Goal: Check status: Check status

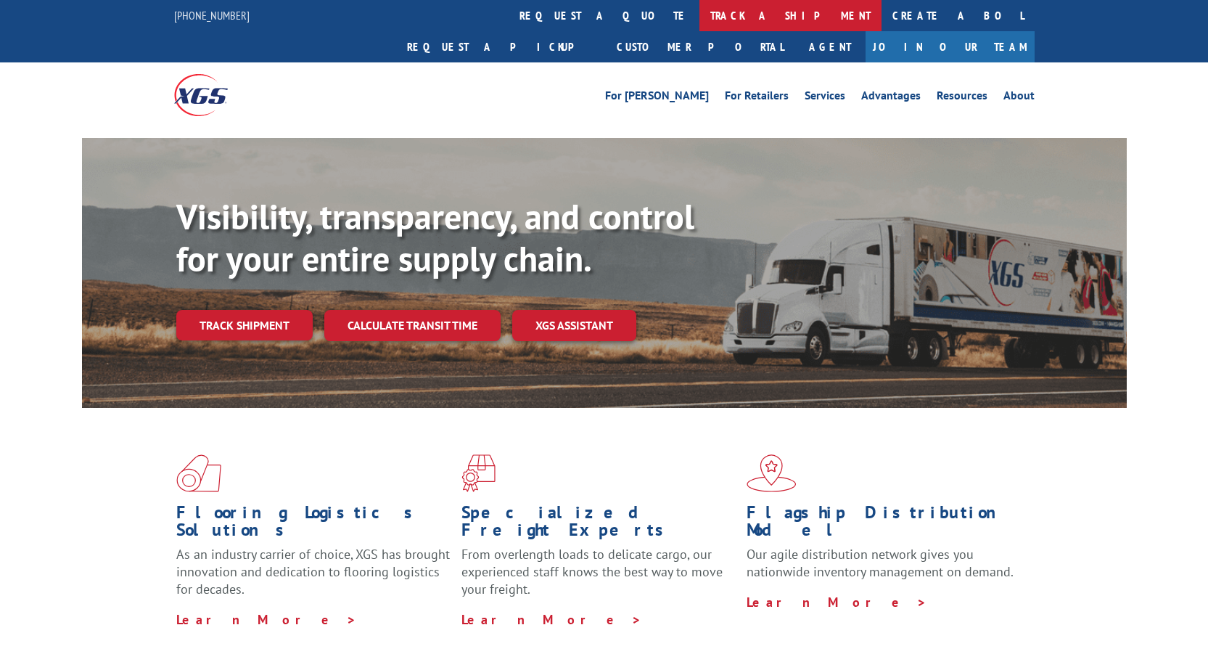
click at [699, 16] on link "track a shipment" at bounding box center [790, 15] width 182 height 31
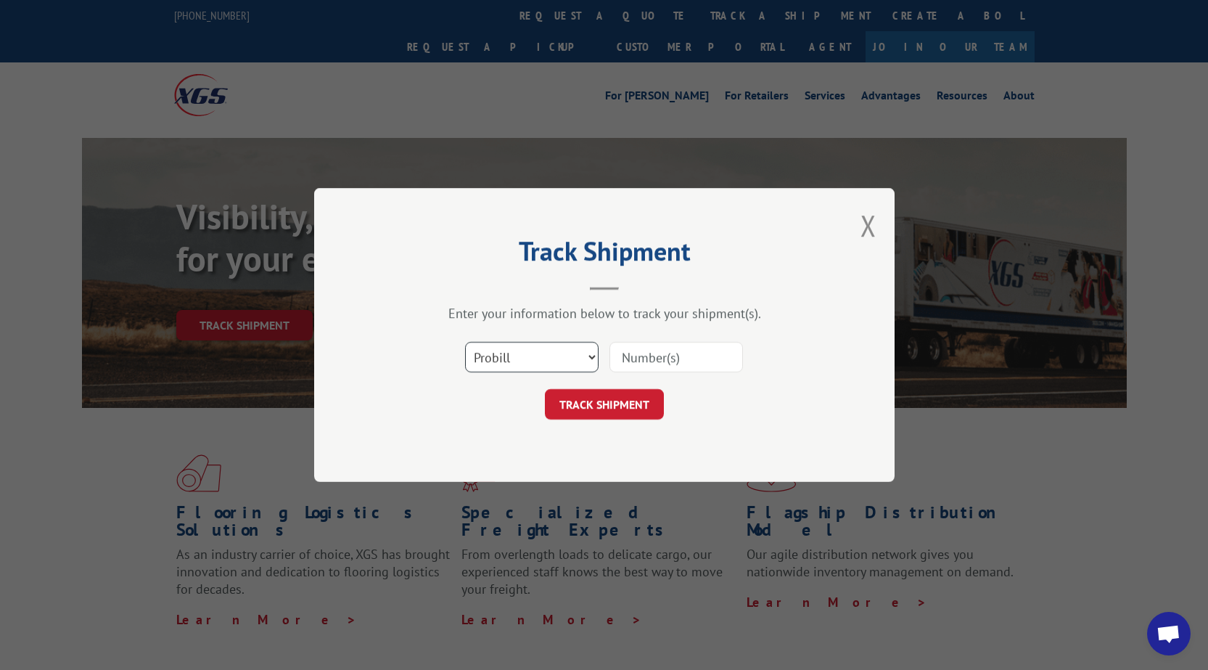
click at [519, 357] on select "Select category... Probill BOL PO" at bounding box center [531, 357] width 133 height 30
select select "po"
click at [465, 342] on select "Select category... Probill BOL PO" at bounding box center [531, 357] width 133 height 30
click at [688, 360] on input at bounding box center [675, 357] width 133 height 30
type input "22533468"
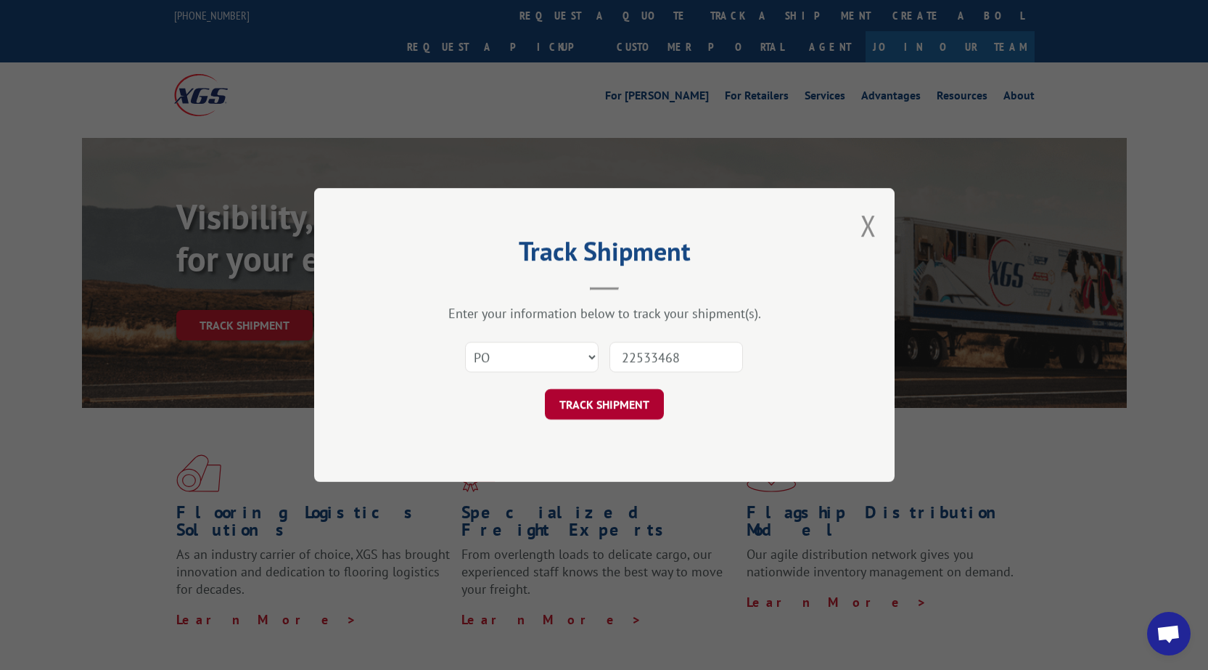
click at [605, 399] on button "TRACK SHIPMENT" at bounding box center [604, 404] width 119 height 30
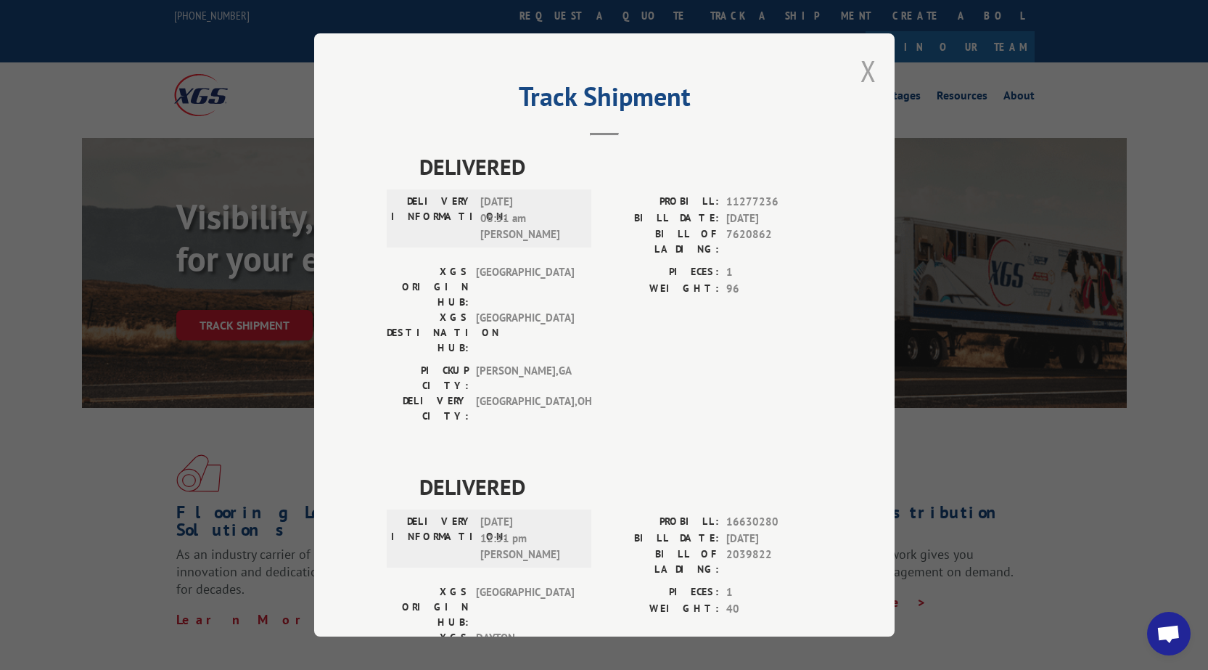
click at [860, 75] on button "Close modal" at bounding box center [868, 71] width 16 height 38
